Goal: Find specific page/section: Find specific page/section

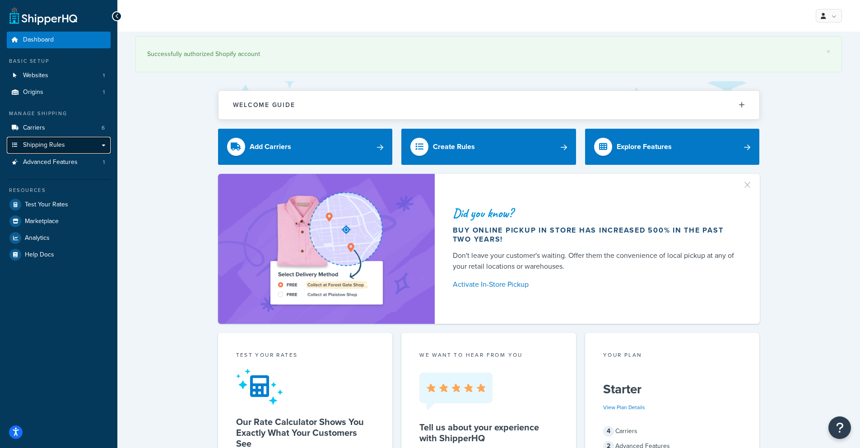
click at [53, 146] on span "Shipping Rules" at bounding box center [44, 145] width 42 height 8
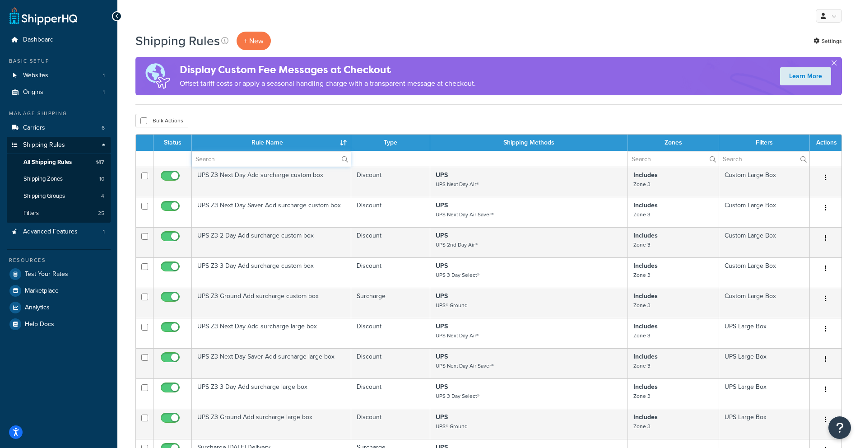
click at [217, 158] on input "text" at bounding box center [271, 158] width 159 height 15
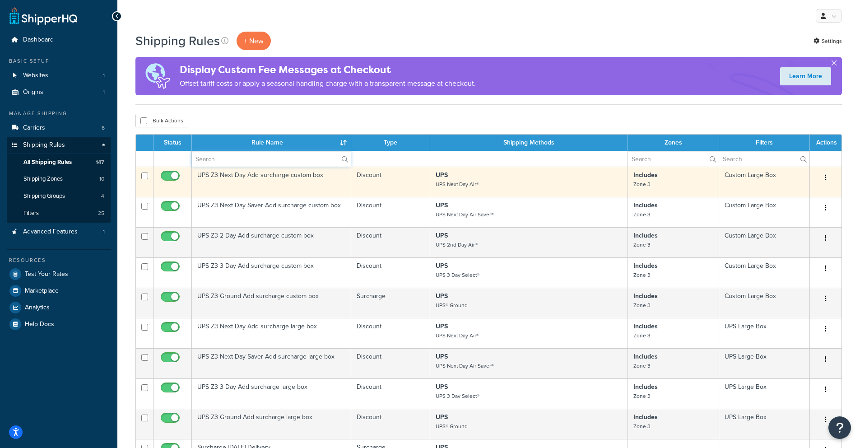
type input "hide"
